Goal: Transaction & Acquisition: Obtain resource

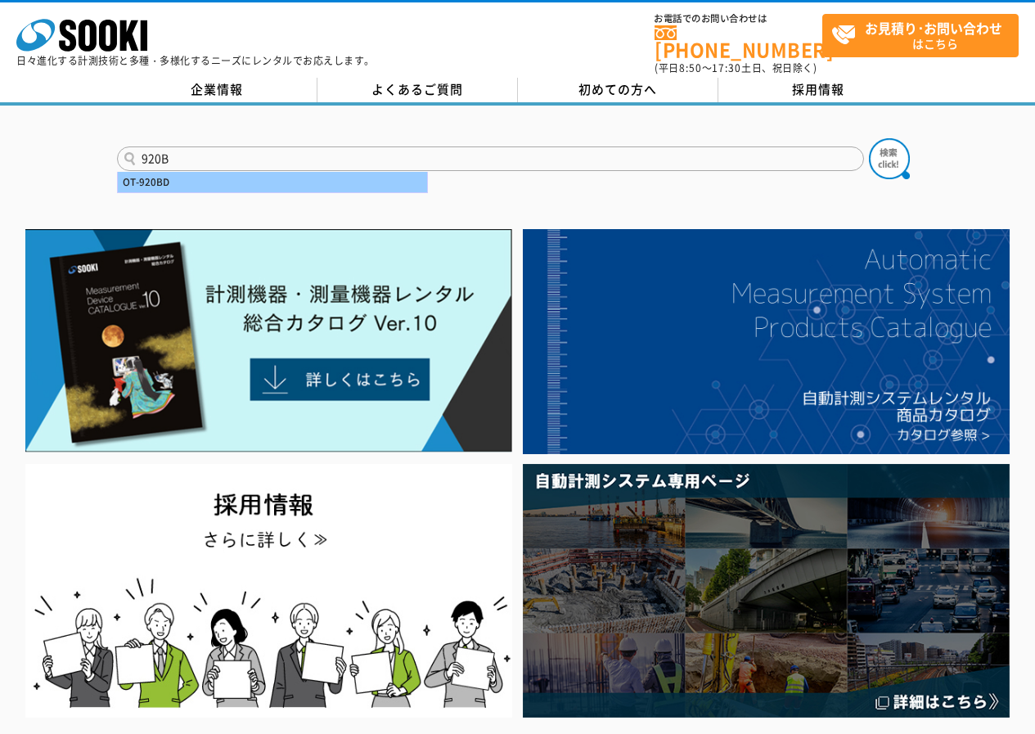
click at [366, 172] on div "OT-920BD" at bounding box center [272, 182] width 309 height 20
type input "OT-920BD"
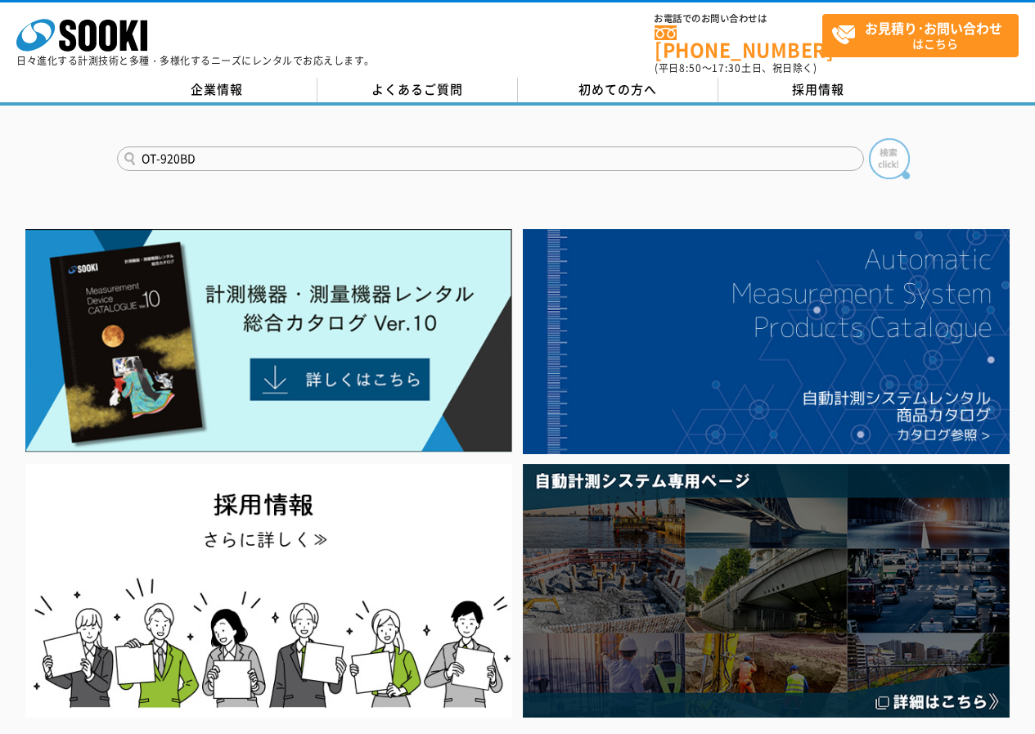
click at [877, 142] on img at bounding box center [889, 158] width 41 height 41
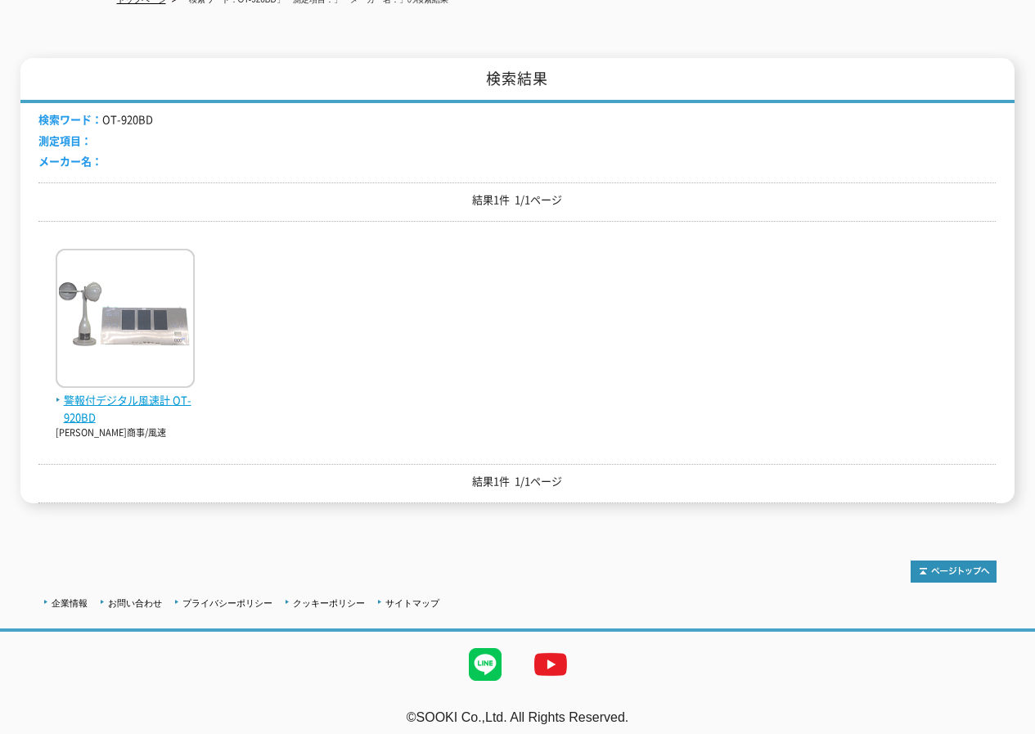
click at [133, 319] on img at bounding box center [125, 320] width 139 height 143
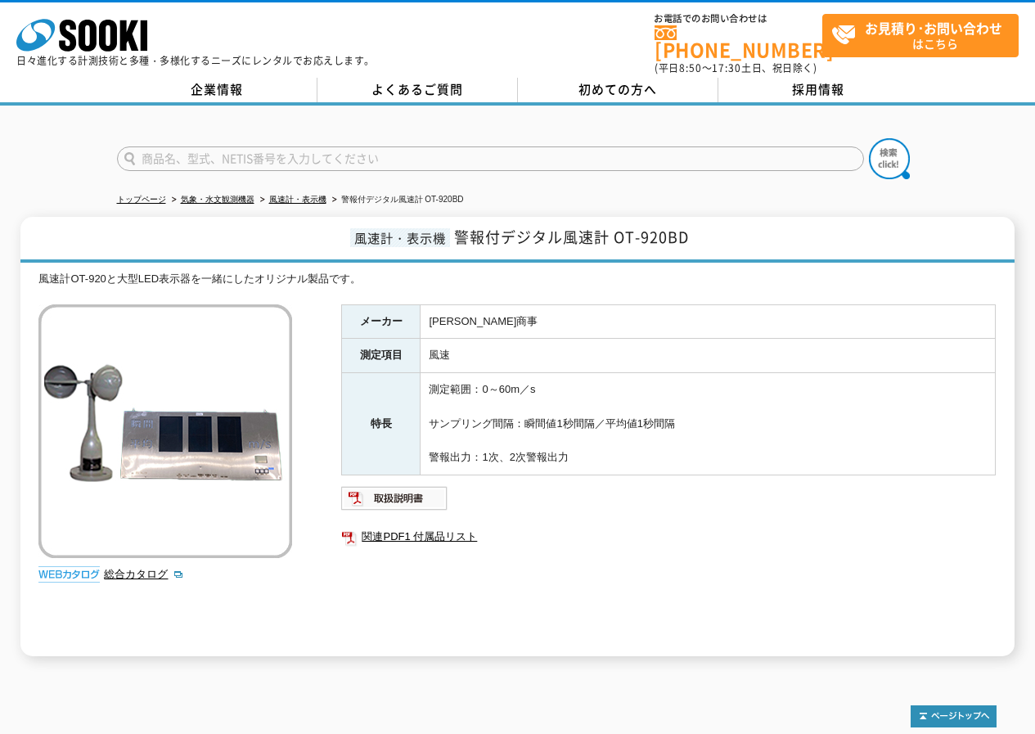
scroll to position [145, 0]
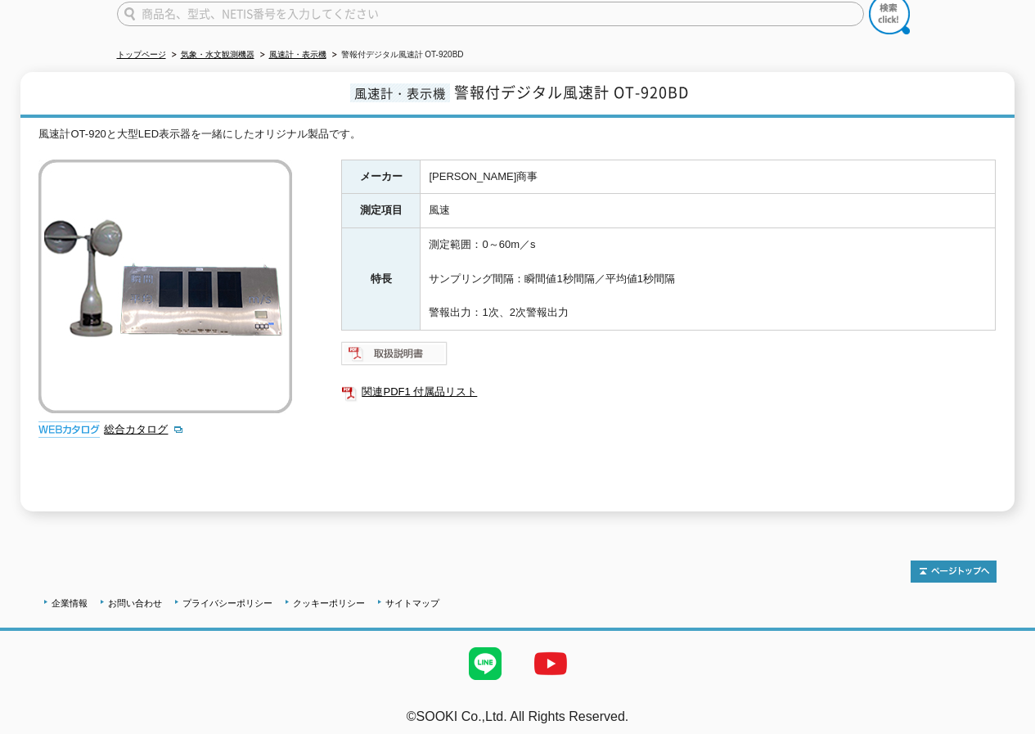
click at [404, 344] on img at bounding box center [394, 353] width 107 height 26
